Goal: Find specific page/section: Find specific page/section

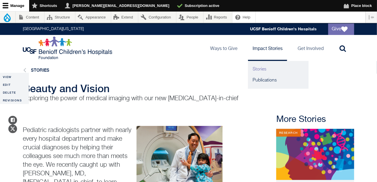
click at [263, 67] on link "Stories" at bounding box center [278, 69] width 61 height 11
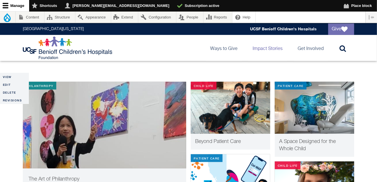
scroll to position [115, 0]
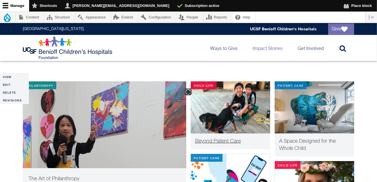
click at [201, 140] on span "Beyond Patient Care" at bounding box center [218, 140] width 46 height 5
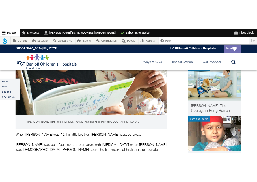
scroll to position [144, 0]
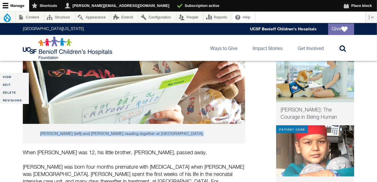
drag, startPoint x: 179, startPoint y: 134, endPoint x: 34, endPoint y: 134, distance: 145.4
click at [34, 134] on figcaption "Kyle (left) and Kaedyn reading together at UCSF Benioff Children’s Hospitals." at bounding box center [134, 134] width 222 height 20
copy figcaption "Kyle (left) and Kaedyn reading together at UCSF Benioff Children’s Hospitals."
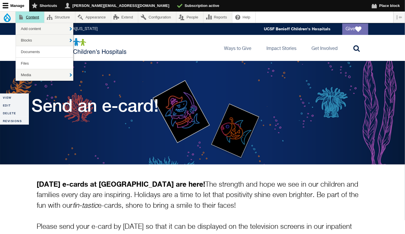
click at [26, 14] on link "Content" at bounding box center [30, 17] width 29 height 11
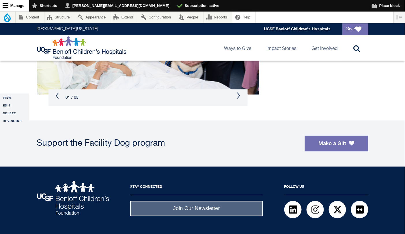
scroll to position [263, 0]
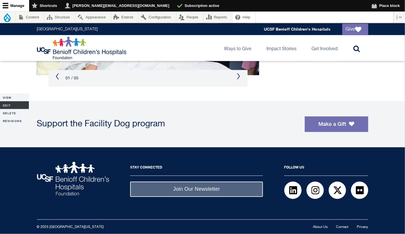
click at [9, 106] on link "Edit" at bounding box center [14, 105] width 29 height 8
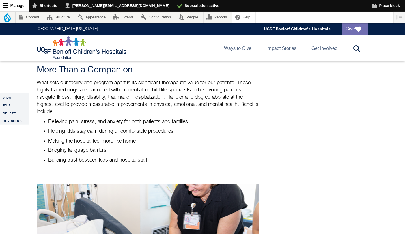
scroll to position [207, 0]
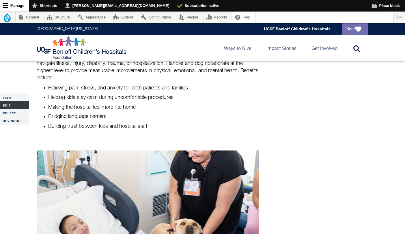
click at [10, 103] on link "Edit" at bounding box center [14, 105] width 29 height 8
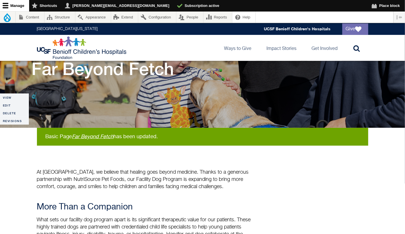
scroll to position [59, 0]
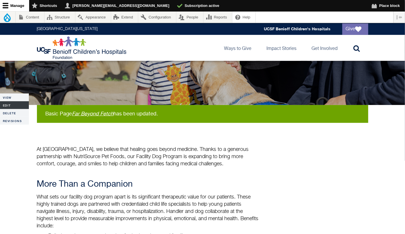
click at [10, 102] on link "Edit" at bounding box center [14, 105] width 29 height 8
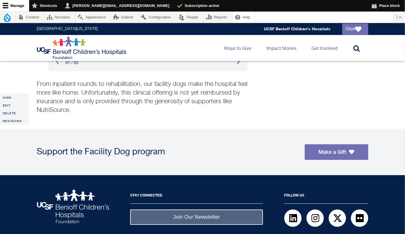
scroll to position [460, 0]
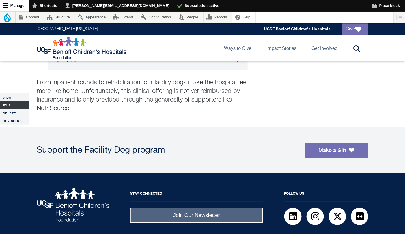
click at [14, 104] on link "Edit" at bounding box center [14, 105] width 29 height 8
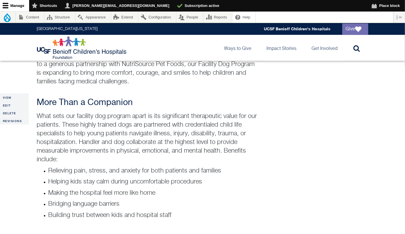
scroll to position [158, 0]
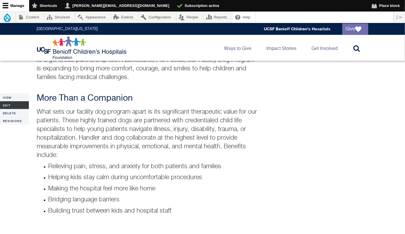
click at [13, 106] on link "Edit" at bounding box center [14, 105] width 29 height 8
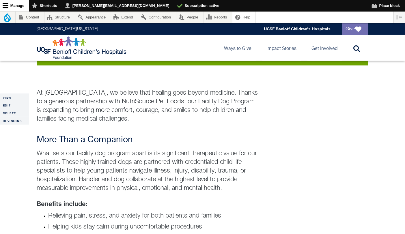
scroll to position [124, 0]
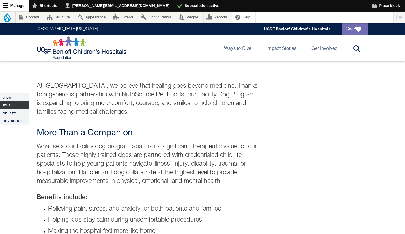
click at [13, 105] on link "Edit" at bounding box center [14, 105] width 29 height 8
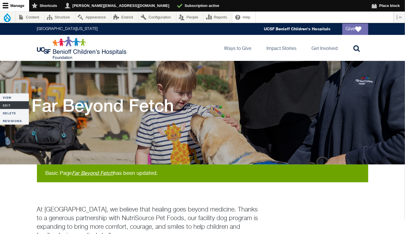
click at [12, 107] on link "Edit" at bounding box center [14, 105] width 29 height 8
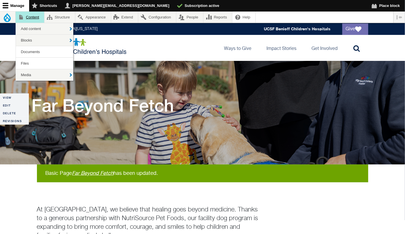
click at [37, 18] on link "Content" at bounding box center [30, 17] width 29 height 11
